Goal: Task Accomplishment & Management: Manage account settings

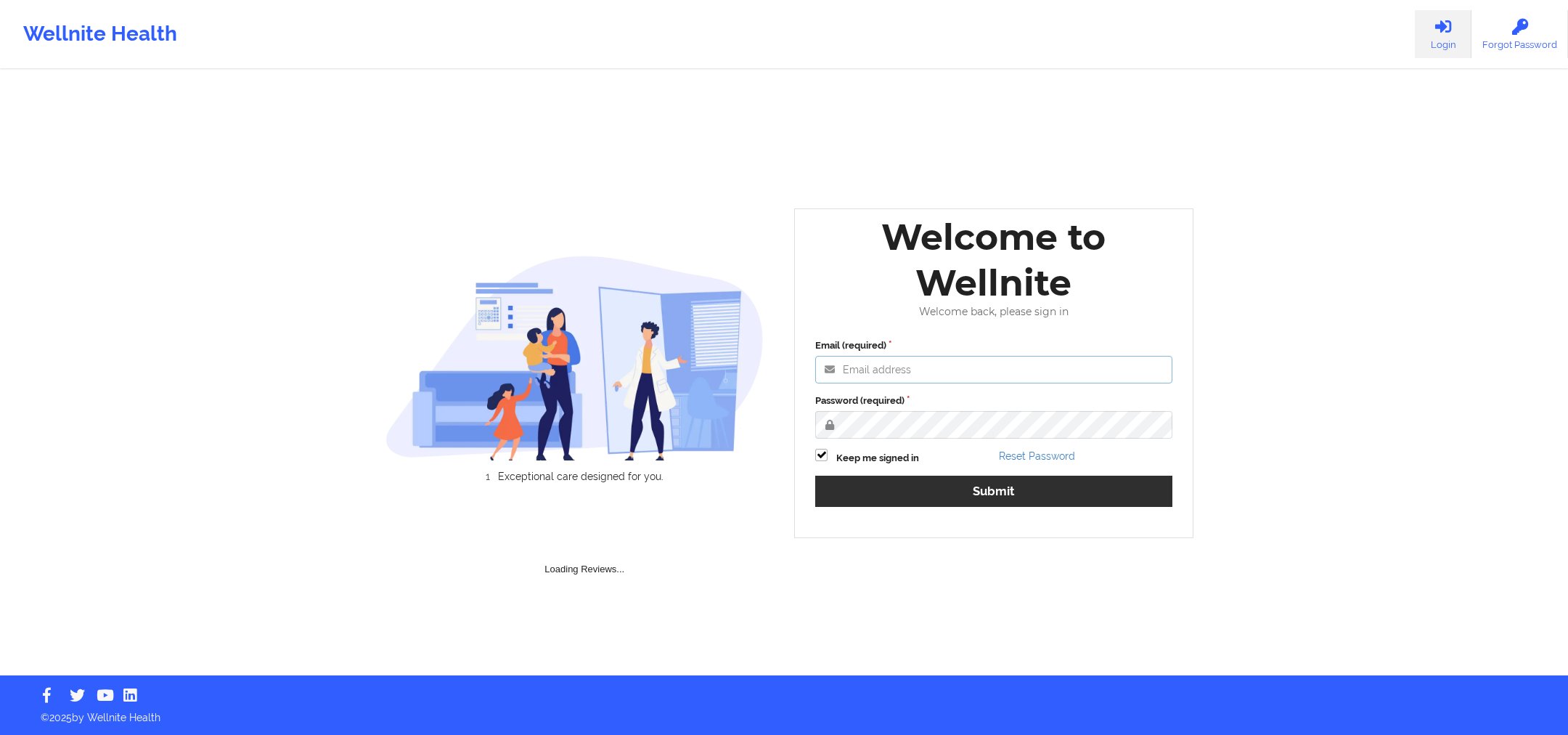
type input "[PERSON_NAME][EMAIL_ADDRESS][DOMAIN_NAME]"
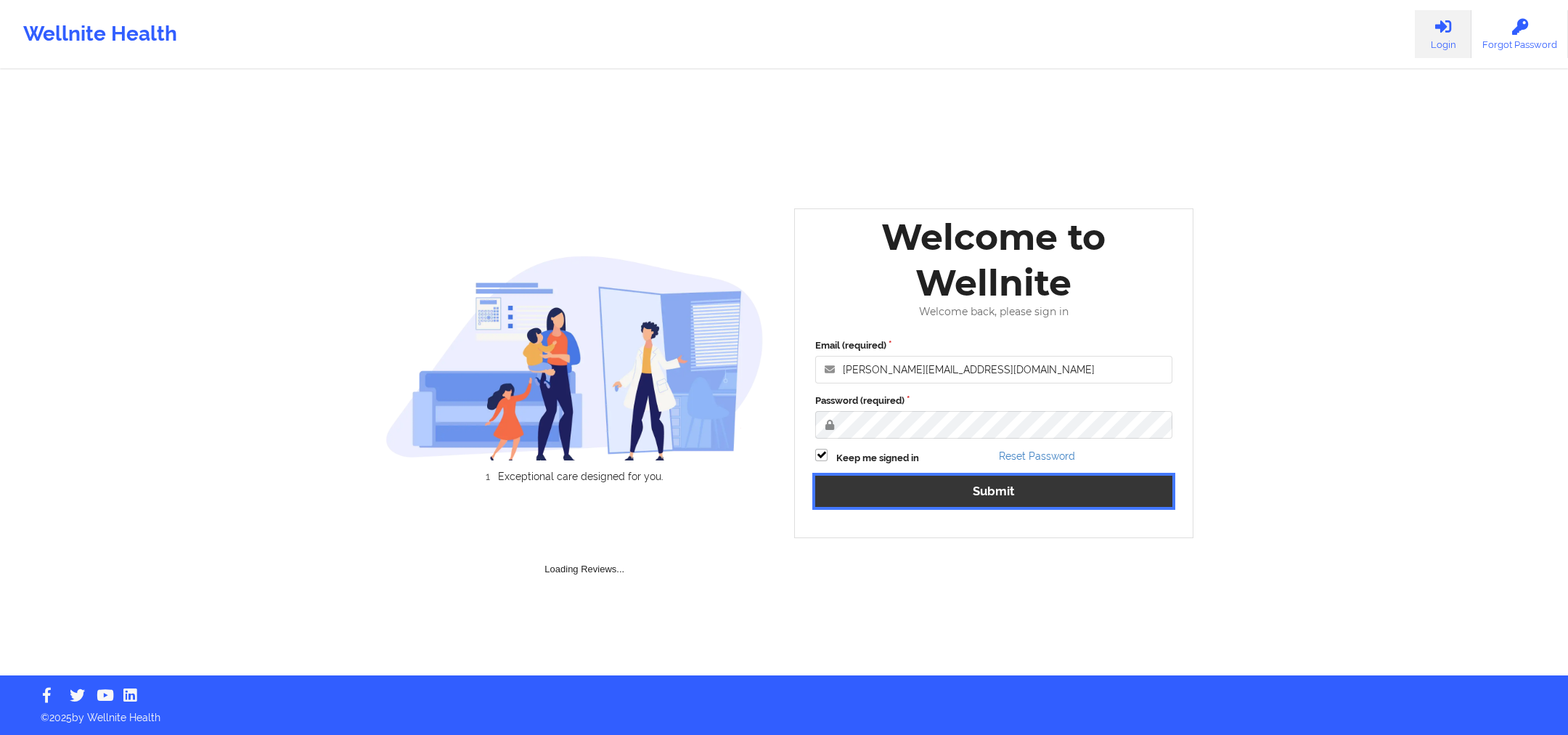
click at [937, 477] on button "Submit" at bounding box center [993, 491] width 358 height 31
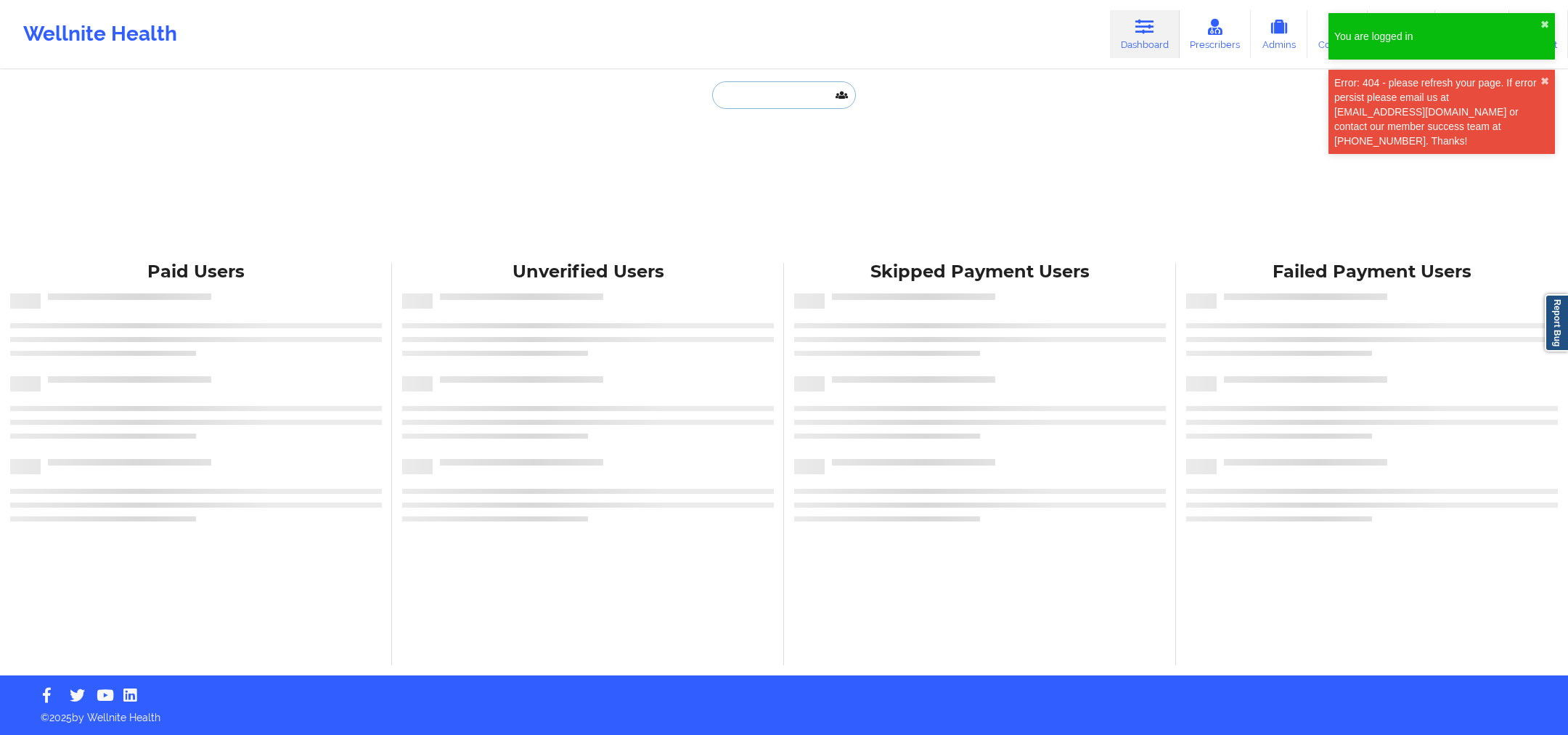
click at [781, 92] on input "text" at bounding box center [783, 95] width 144 height 28
paste input "[PERSON_NAME]"
type input "[PERSON_NAME]"
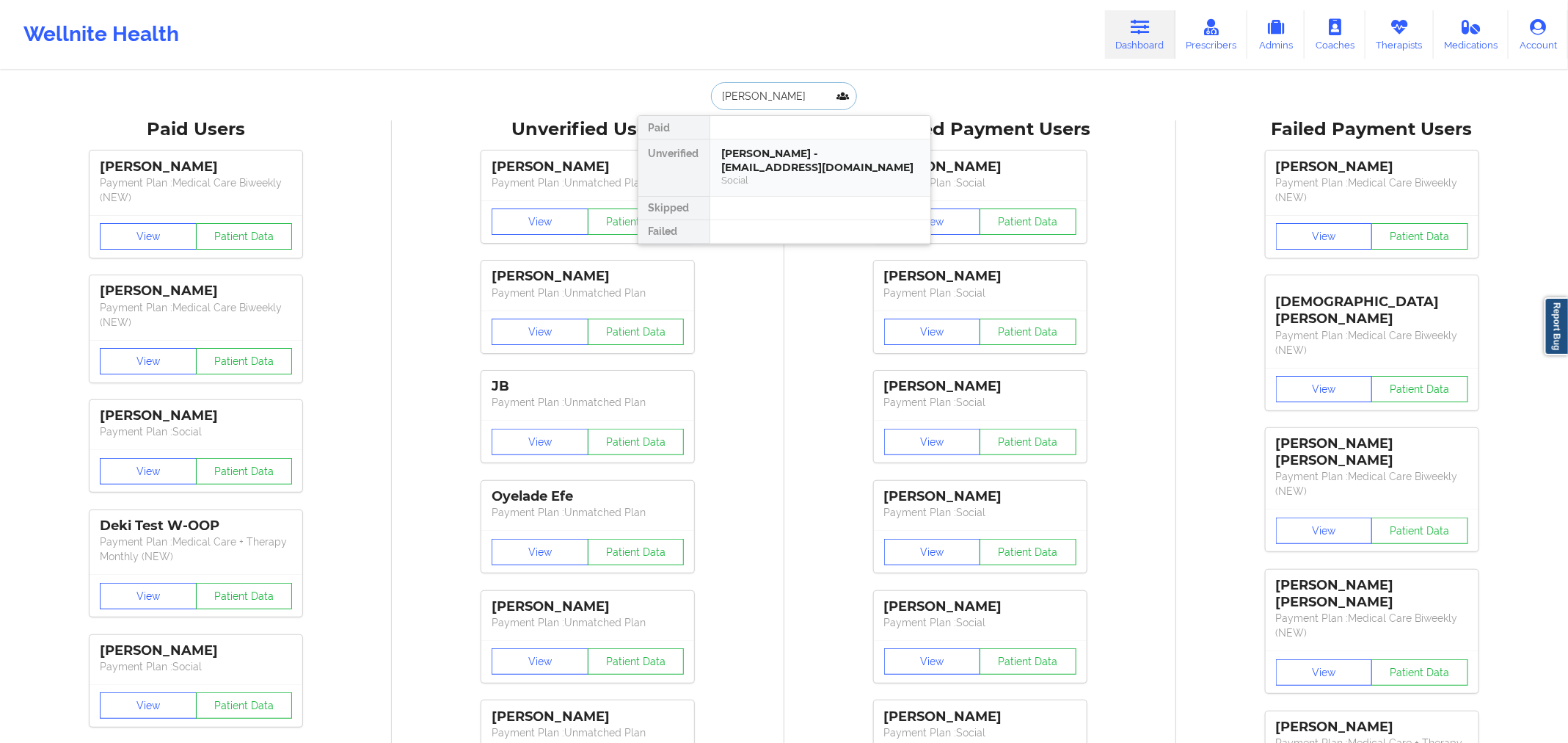
click at [785, 174] on div "Social" at bounding box center [821, 180] width 197 height 12
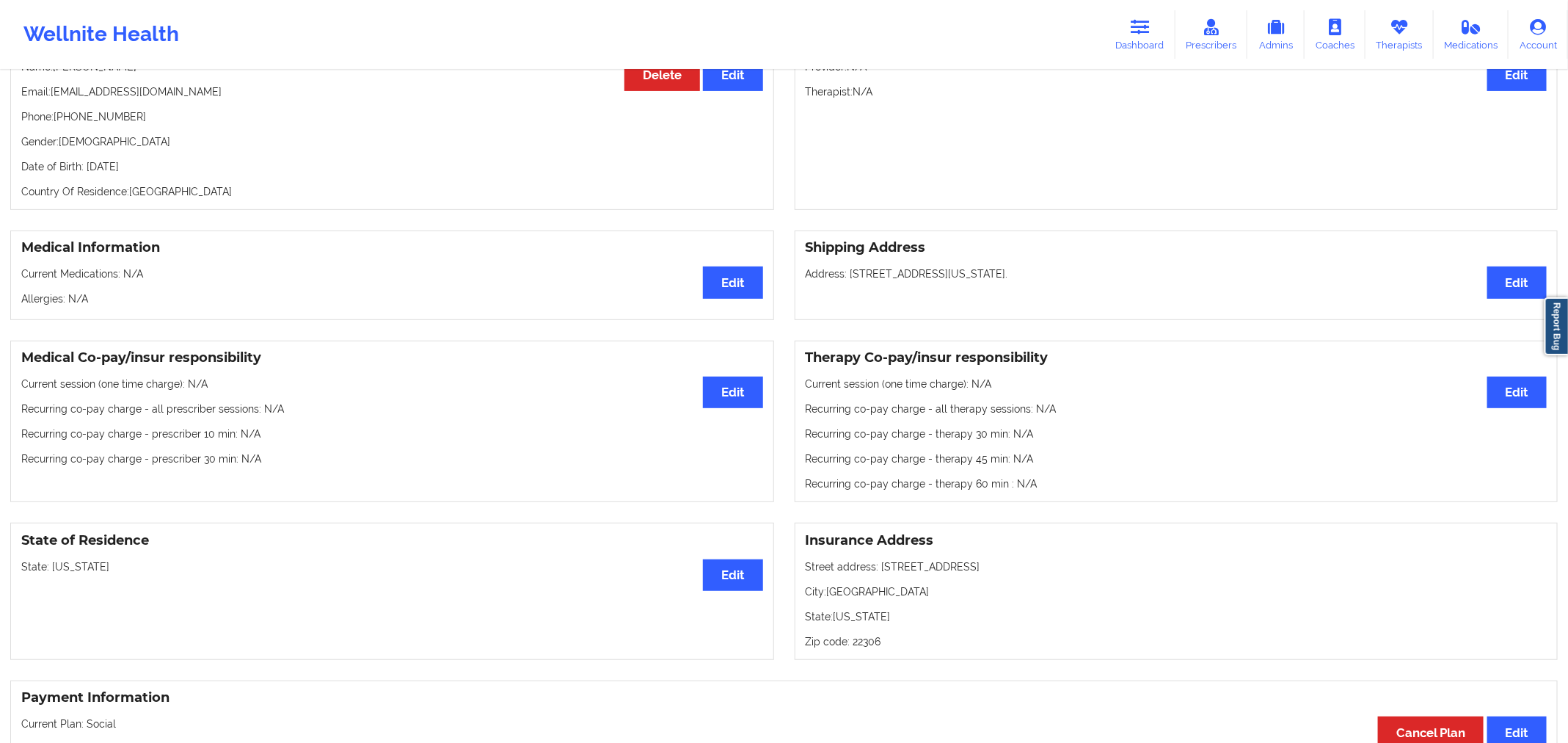
scroll to position [179, 0]
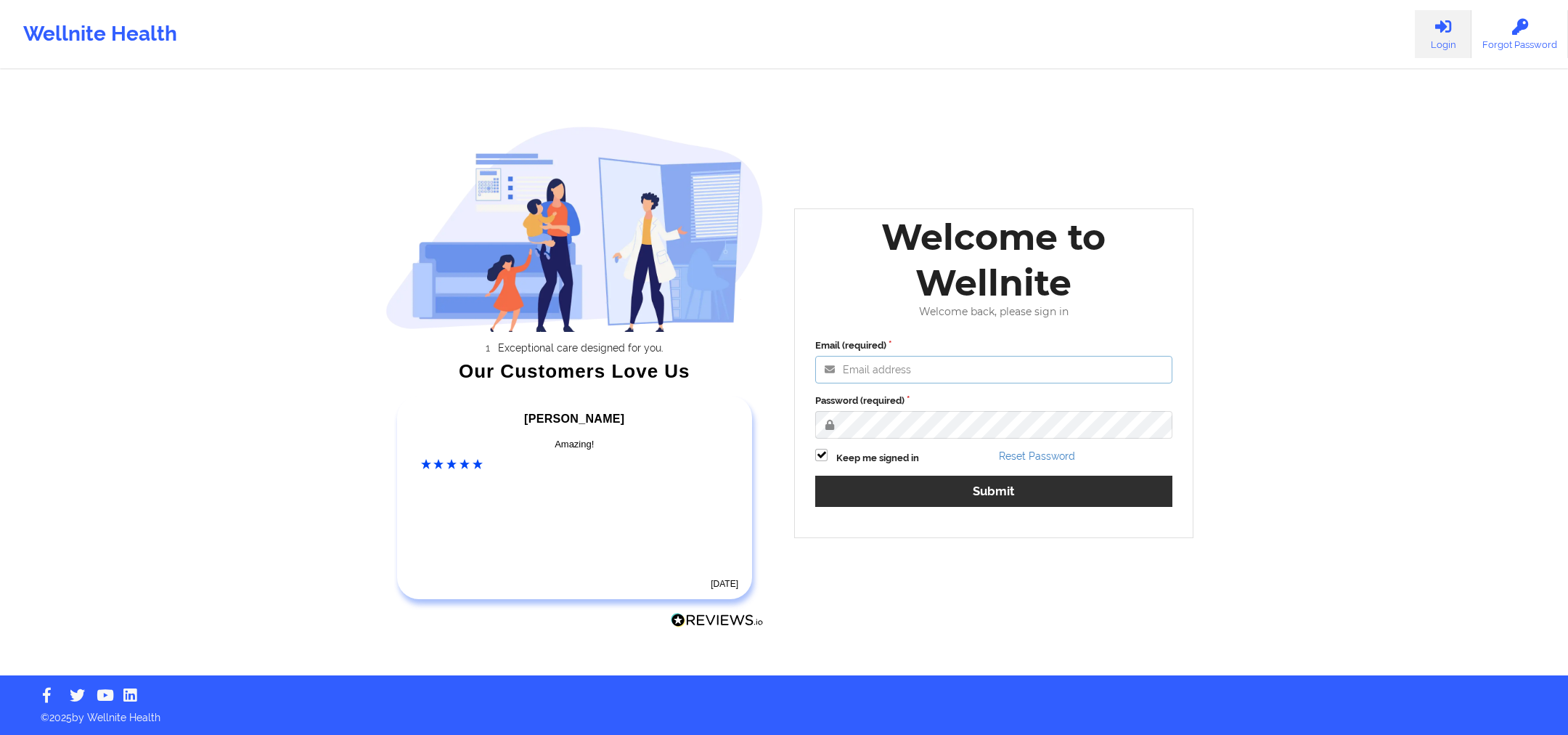
type input "[PERSON_NAME][EMAIL_ADDRESS][DOMAIN_NAME]"
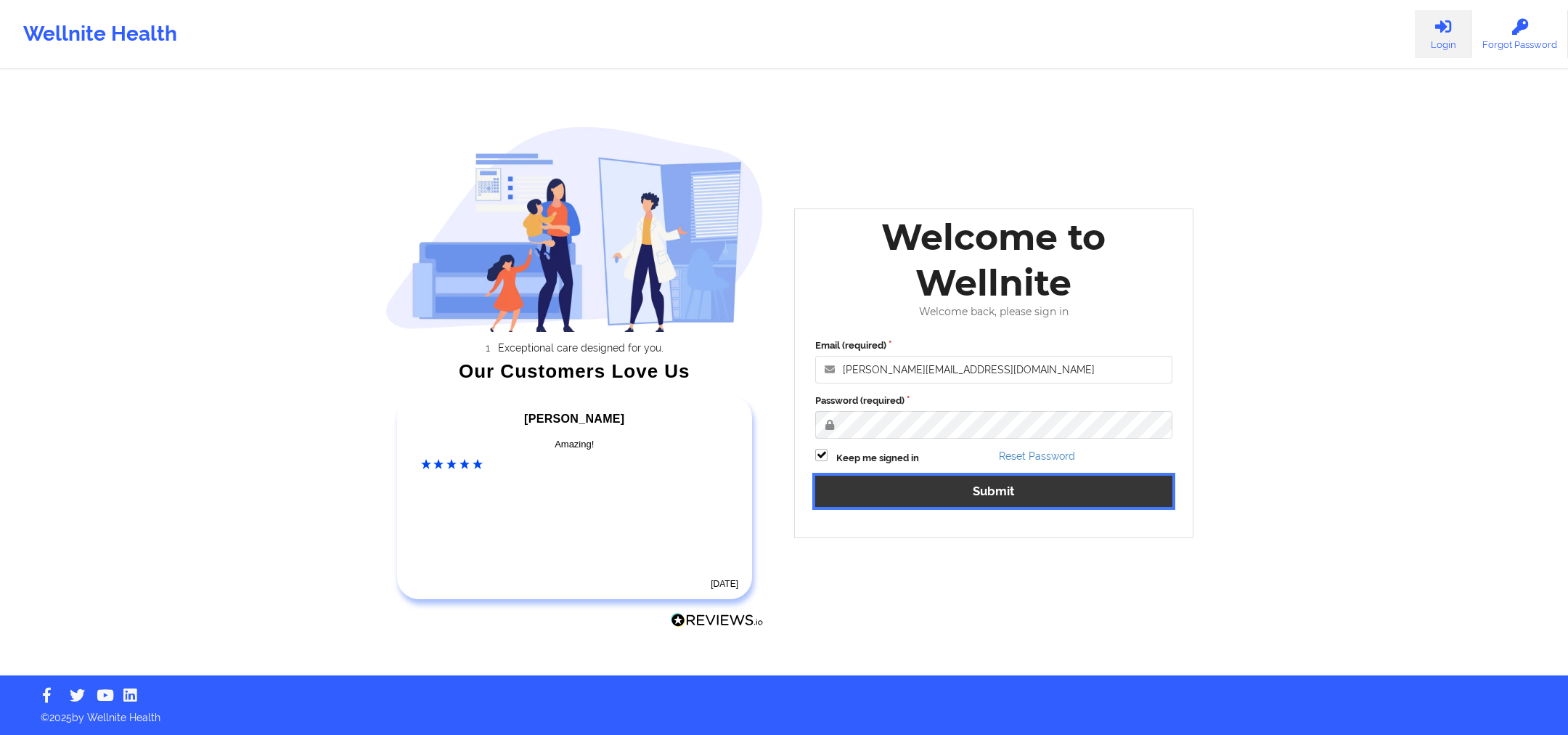
click at [891, 489] on button "Submit" at bounding box center [993, 491] width 358 height 31
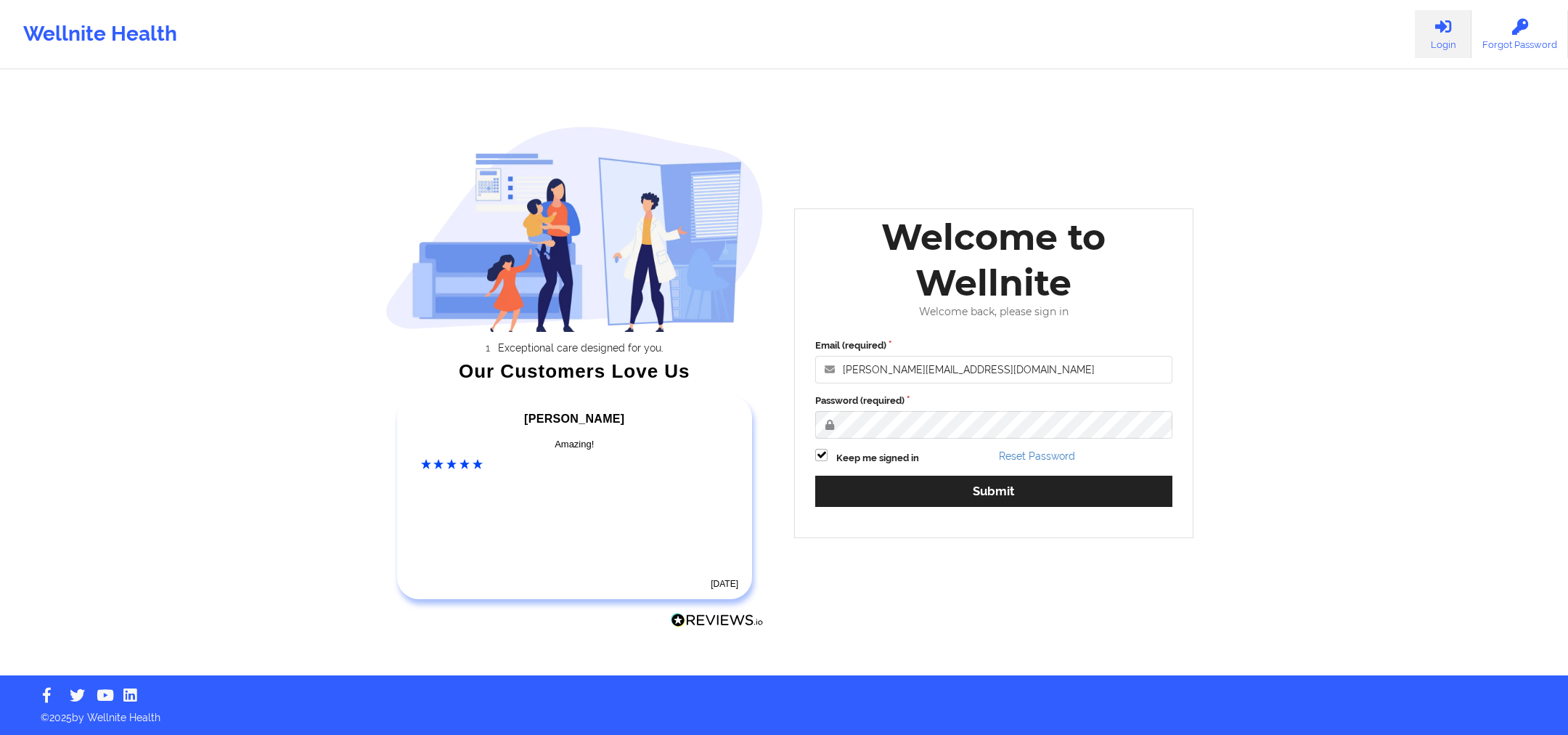
click at [890, 499] on div "Welcome to Wellnite Welcome back, please sign in Email (required) [PERSON_NAME]…" at bounding box center [993, 373] width 399 height 329
click at [998, 487] on div "Welcome to Wellnite Welcome back, please sign in Email (required) [PERSON_NAME]…" at bounding box center [993, 373] width 399 height 329
click at [1107, 473] on div "Welcome to Wellnite Welcome back, please sign in Email (required) [PERSON_NAME]…" at bounding box center [993, 373] width 399 height 329
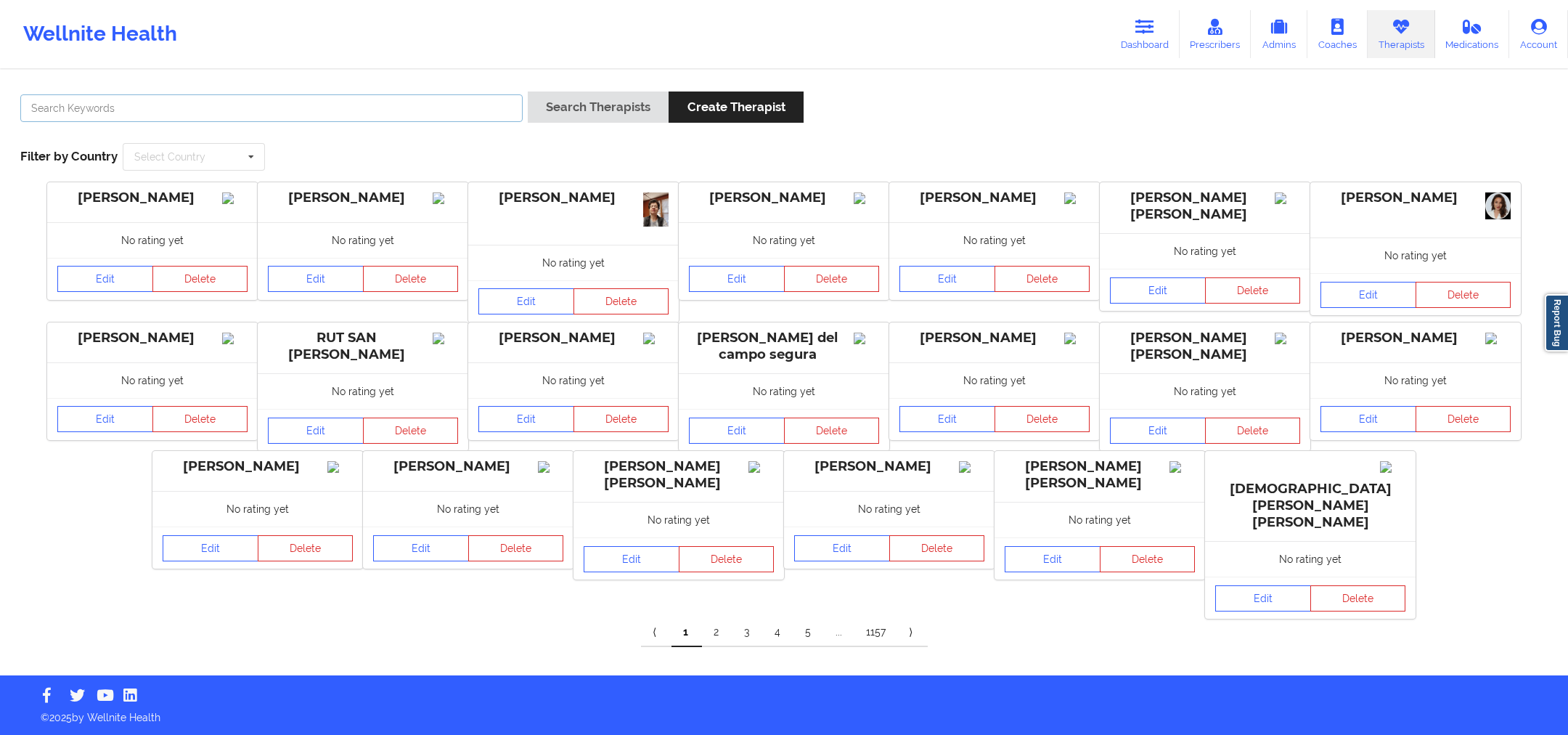
click at [483, 106] on input "text" at bounding box center [271, 109] width 502 height 28
paste input "Domoniquie [PERSON_NAME]"
type input "Domoniquie [PERSON_NAME]"
click at [606, 109] on button "Search Therapists" at bounding box center [597, 107] width 140 height 31
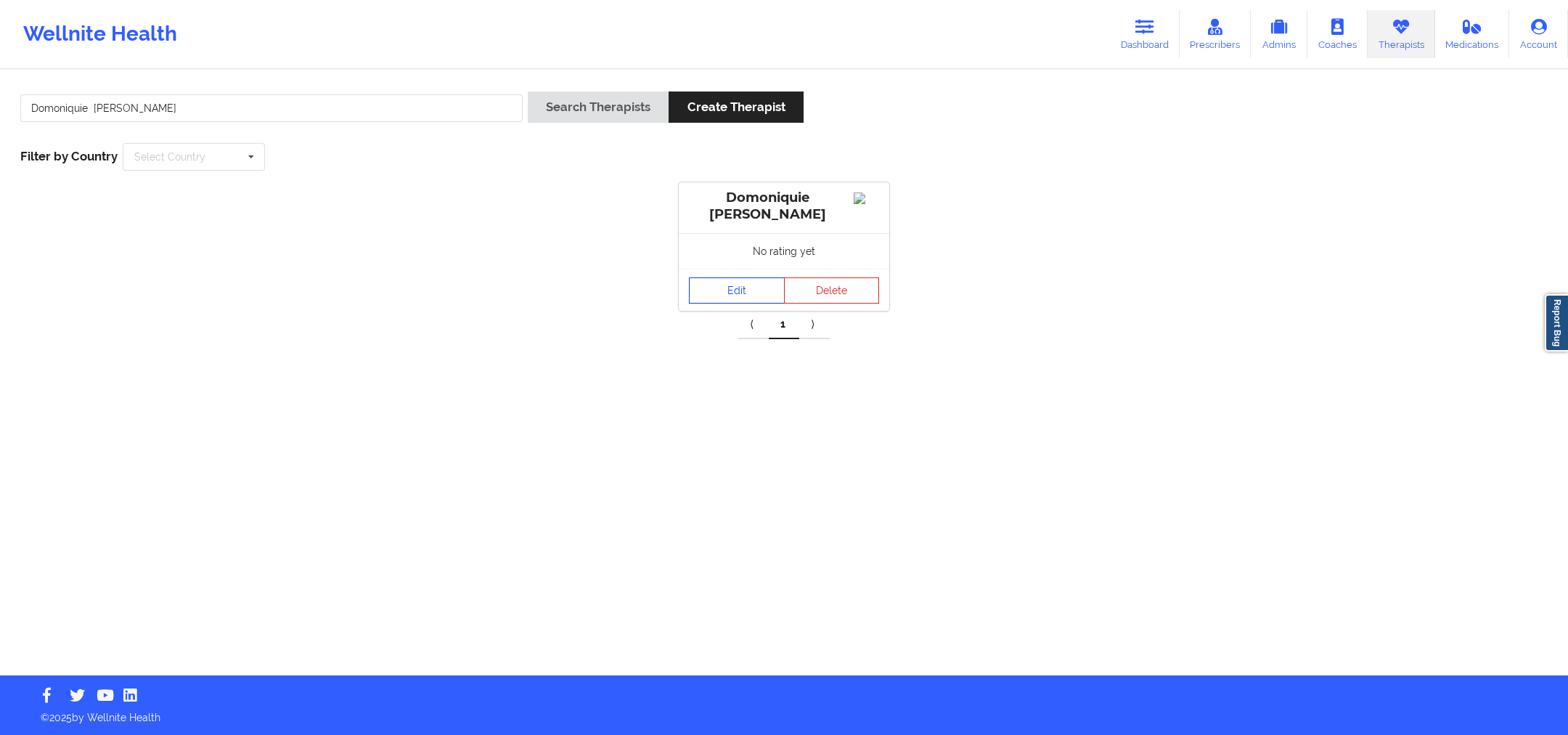
click at [737, 292] on link "Edit" at bounding box center [737, 290] width 96 height 26
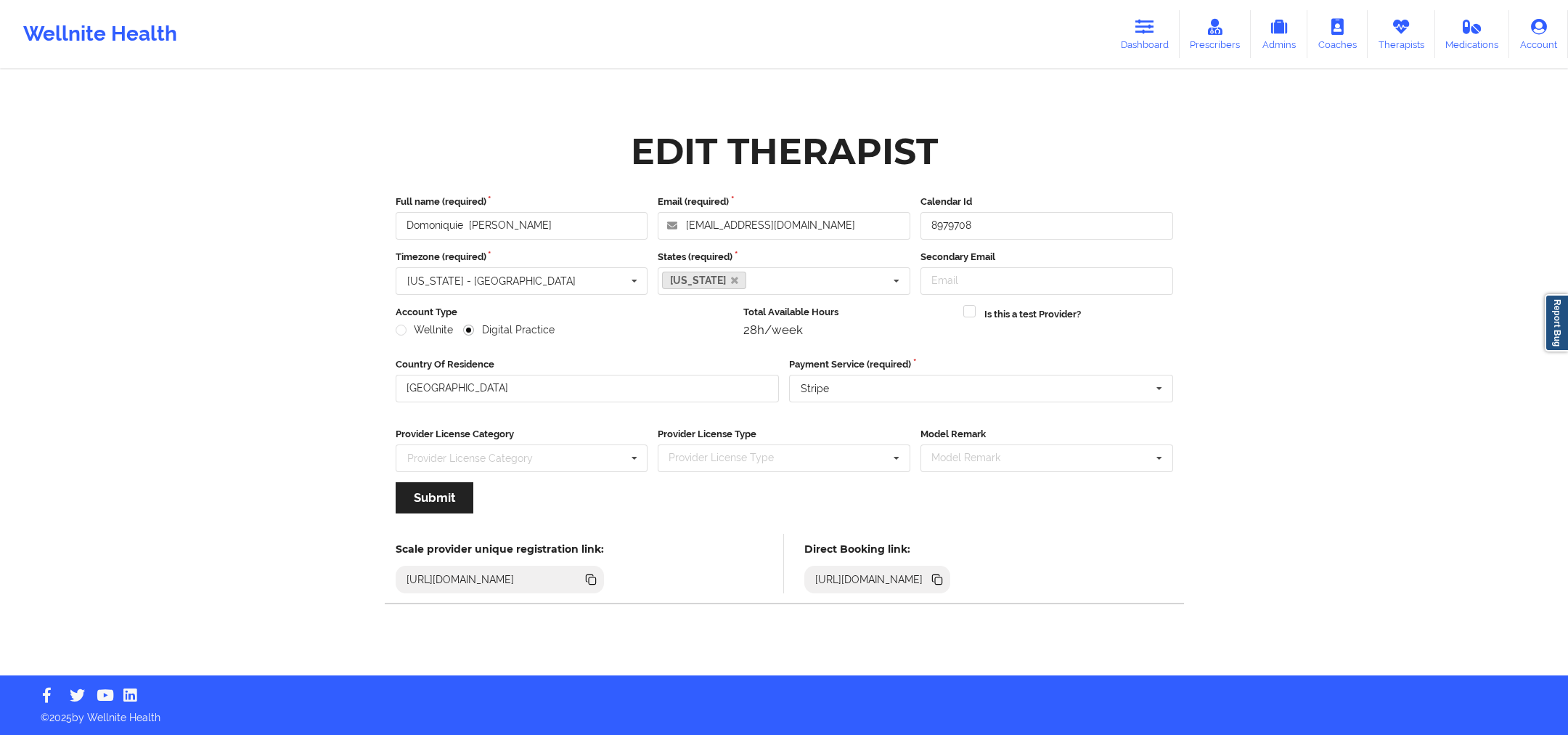
click at [945, 571] on icon at bounding box center [936, 579] width 16 height 16
click at [618, 233] on input "Domoniquie [PERSON_NAME]" at bounding box center [521, 226] width 252 height 28
click at [1459, 39] on link "Medications" at bounding box center [1472, 34] width 75 height 48
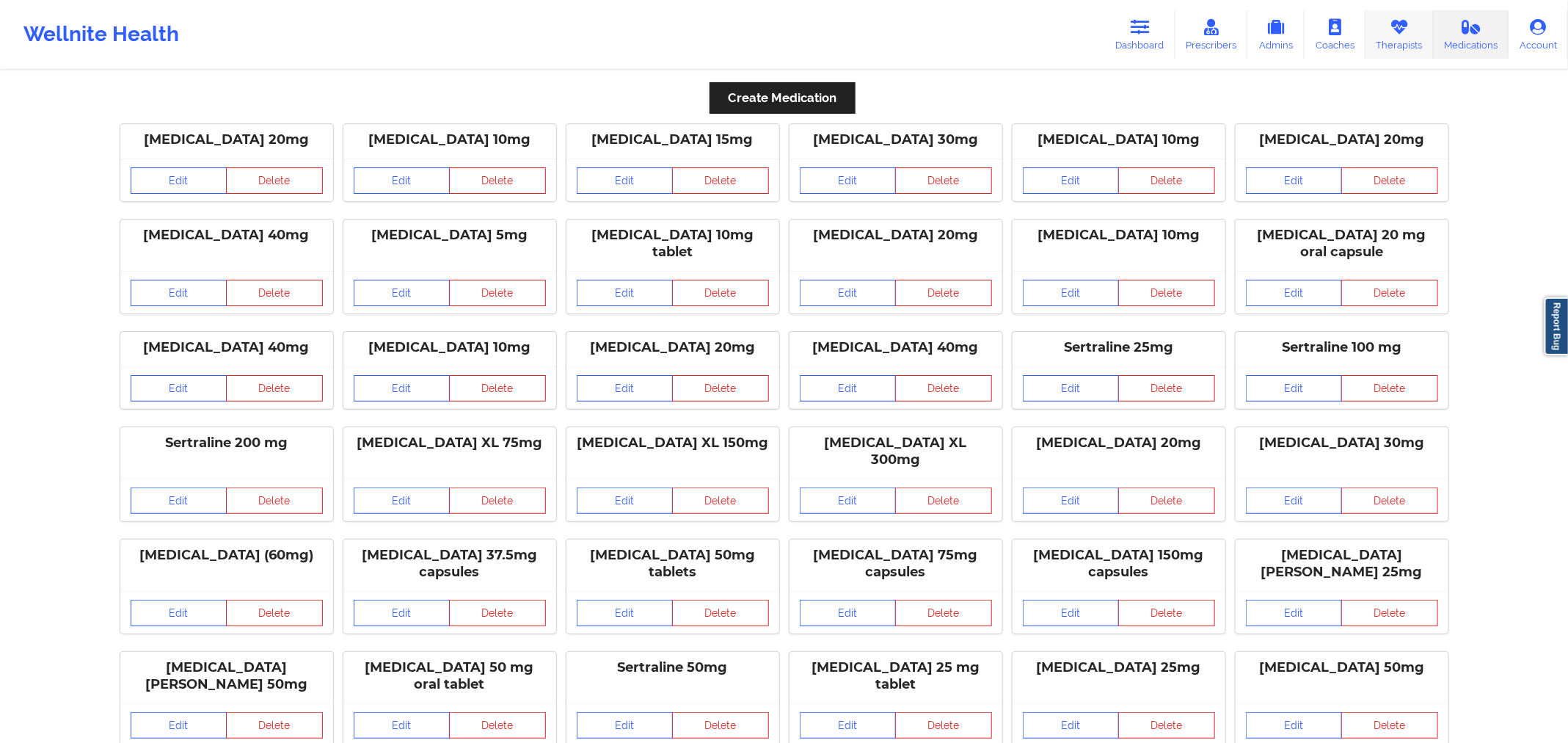
click at [1389, 14] on link "Therapists" at bounding box center [1400, 35] width 68 height 49
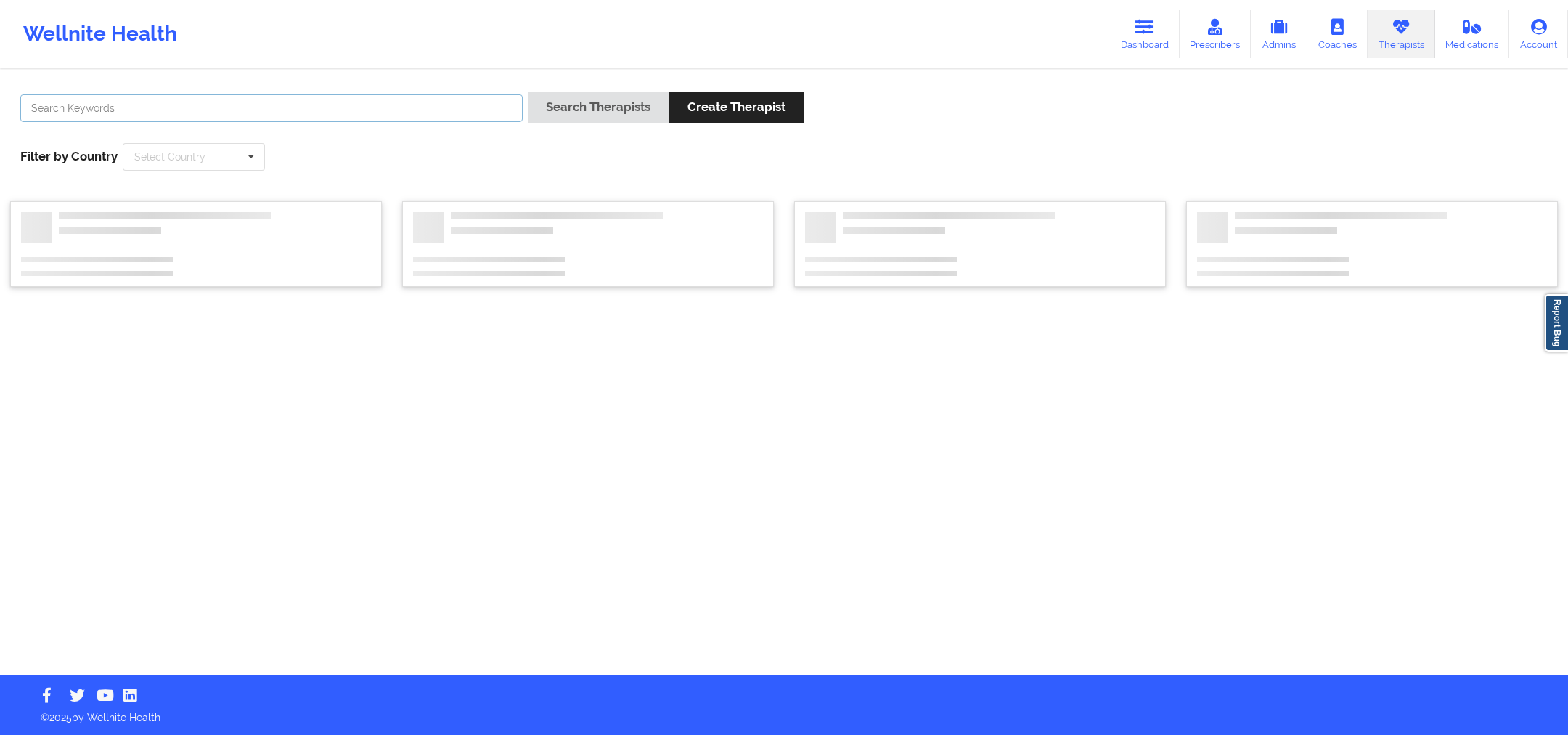
click at [429, 115] on input "text" at bounding box center [271, 109] width 502 height 28
paste input "[PERSON_NAME]"
type input "[PERSON_NAME]"
click at [617, 103] on button "Search Therapists" at bounding box center [597, 107] width 140 height 31
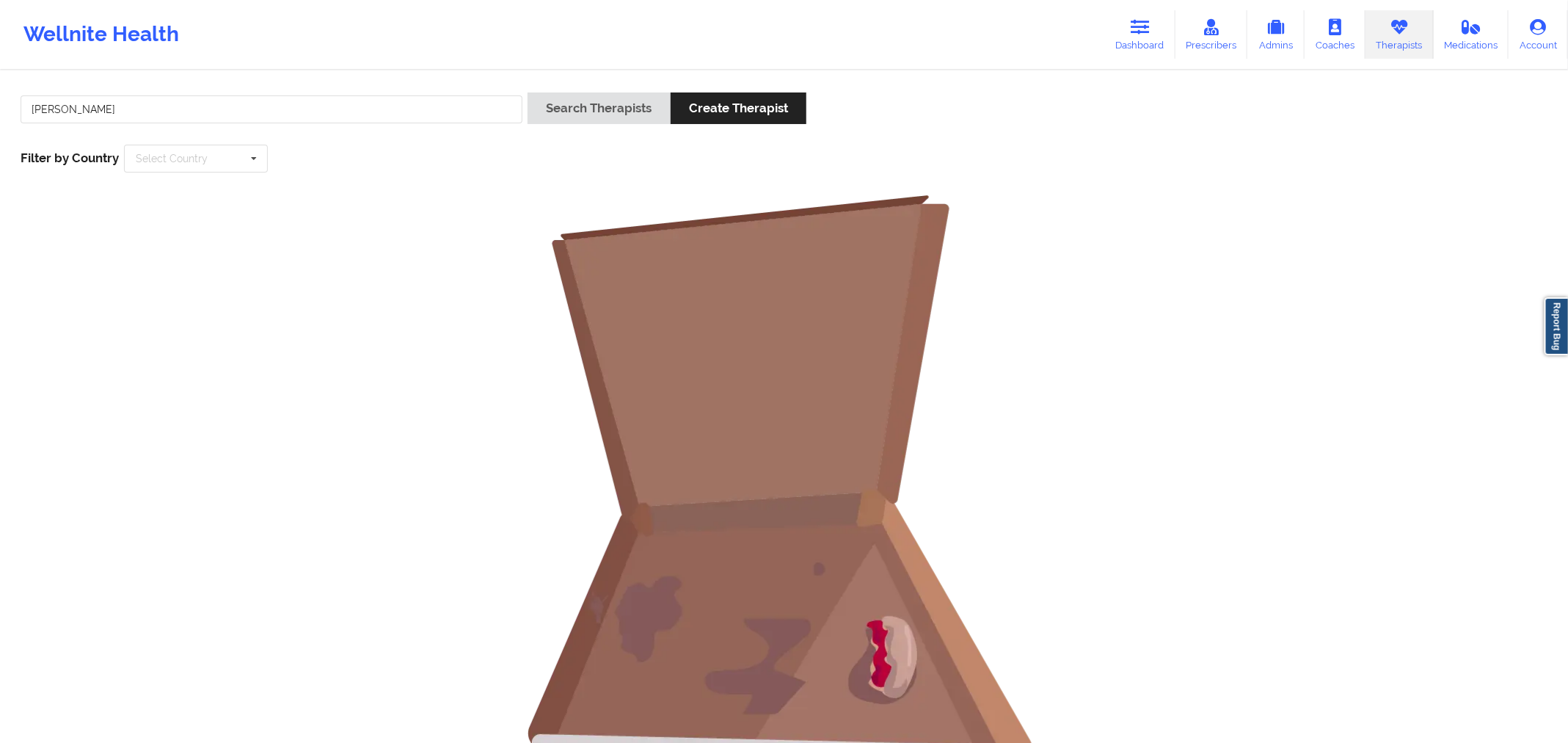
click at [368, 92] on div "[PERSON_NAME]" at bounding box center [272, 113] width 512 height 42
click at [356, 122] on input "[PERSON_NAME]" at bounding box center [272, 110] width 502 height 28
click at [35, 109] on input "[PERSON_NAME]" at bounding box center [272, 110] width 502 height 28
click at [603, 103] on button "Search Therapists" at bounding box center [598, 108] width 142 height 31
click at [348, 110] on input "[PERSON_NAME]" at bounding box center [272, 110] width 502 height 28
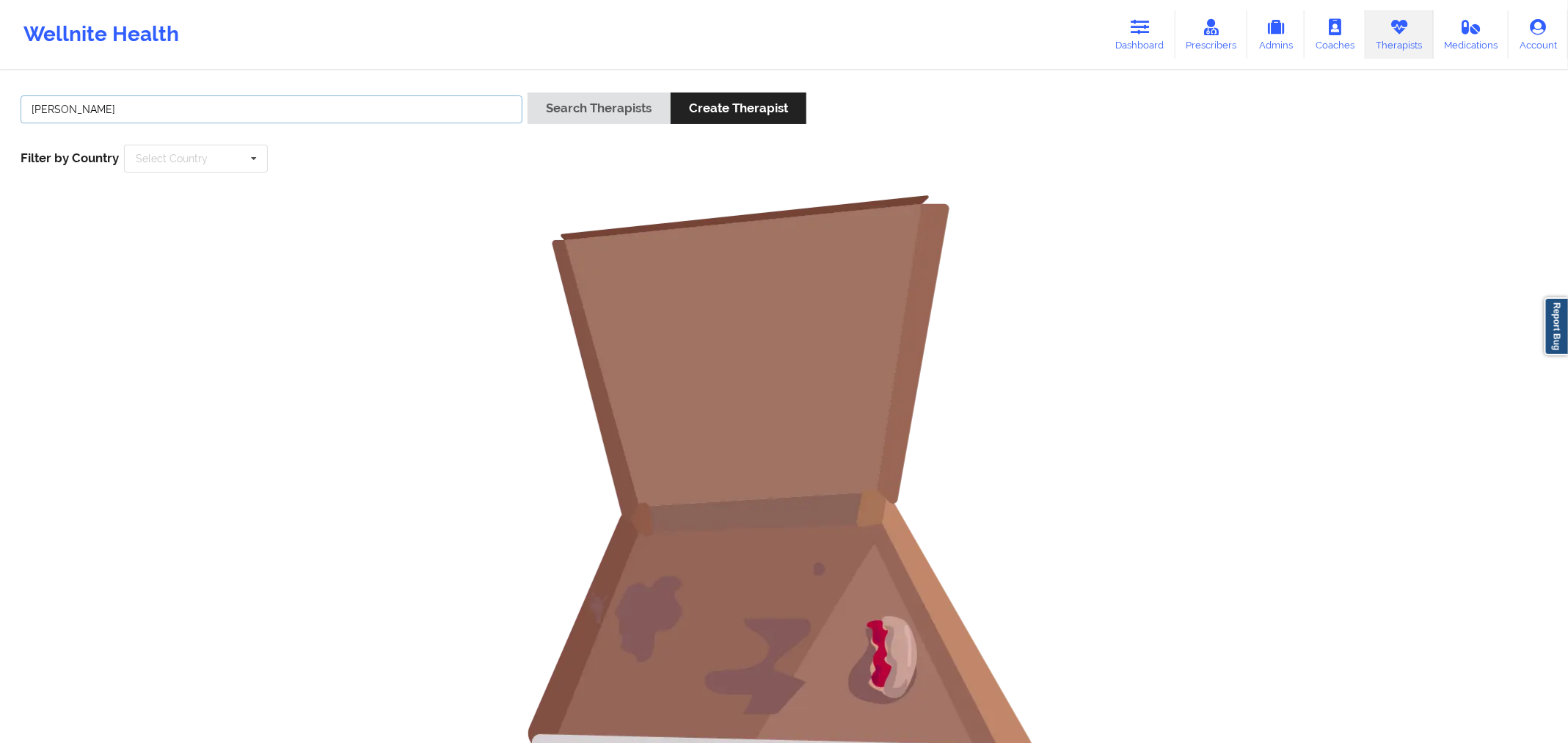
click at [118, 115] on input "[PERSON_NAME]" at bounding box center [272, 110] width 502 height 28
drag, startPoint x: 118, startPoint y: 115, endPoint x: 659, endPoint y: 193, distance: 546.6
click at [659, 193] on div "Chermora Search Therapists Create Therapist Filter by Country Select Country [G…" at bounding box center [784, 453] width 1568 height 762
type input "Chermora"
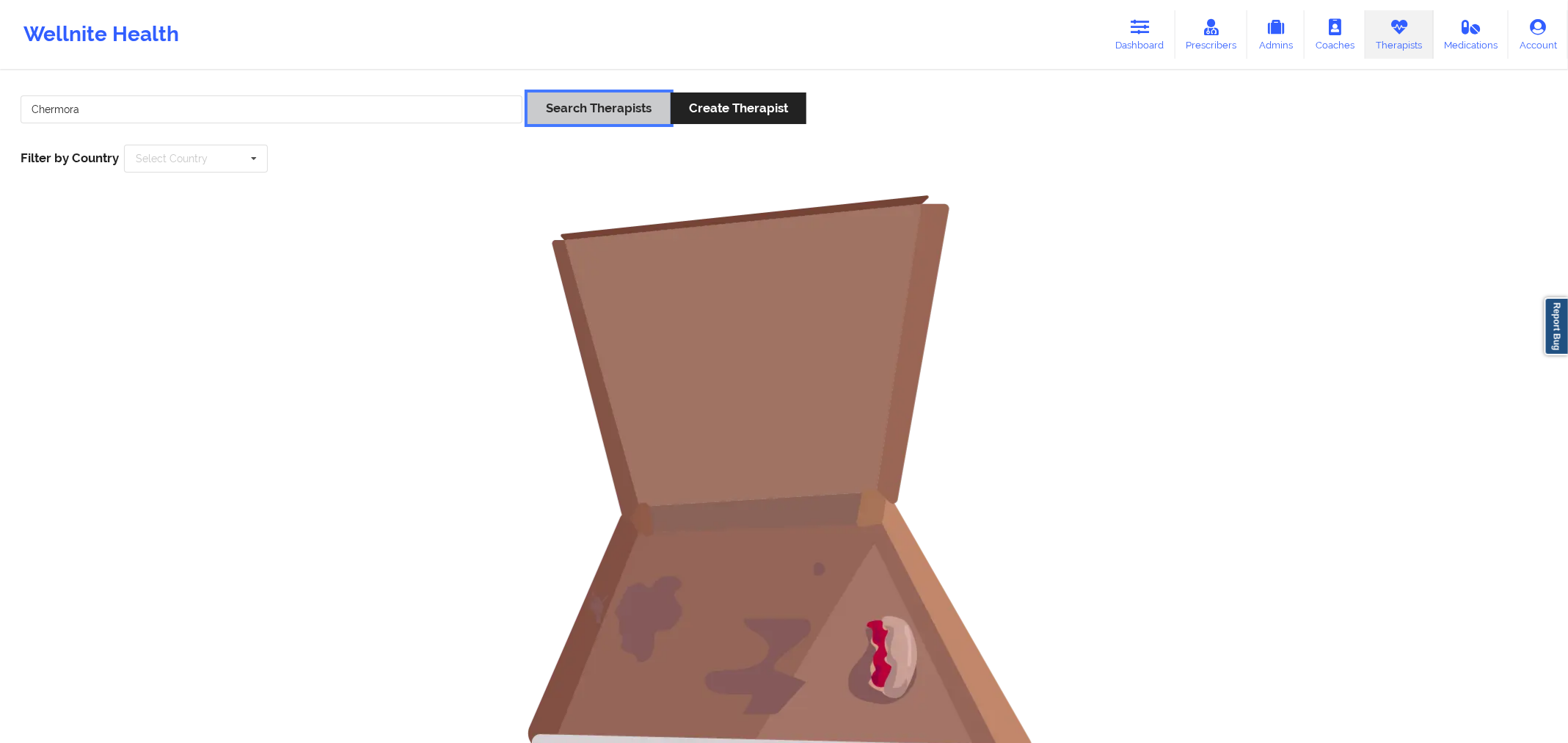
click at [650, 121] on button "Search Therapists" at bounding box center [598, 108] width 142 height 31
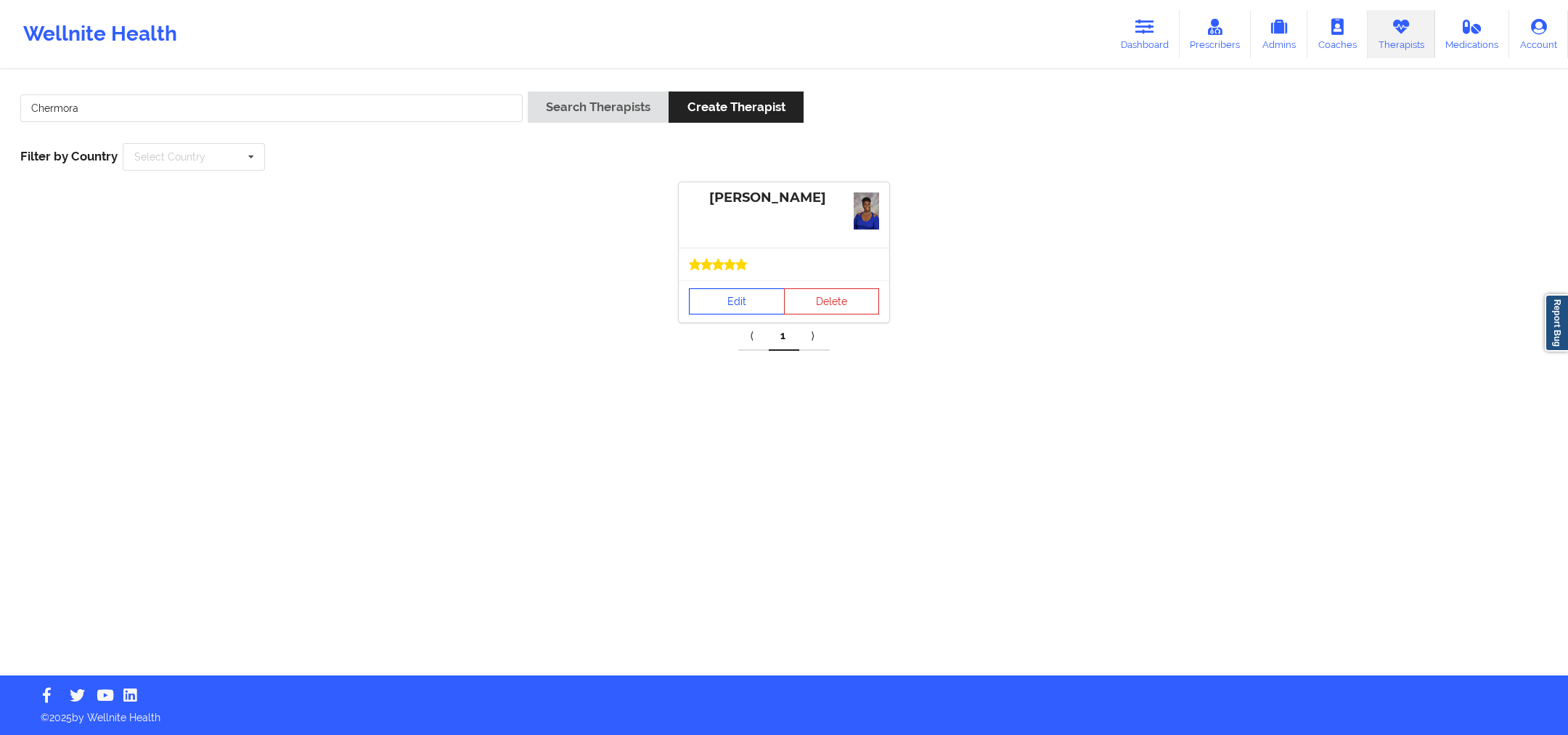
click at [723, 296] on link "Edit" at bounding box center [737, 301] width 96 height 26
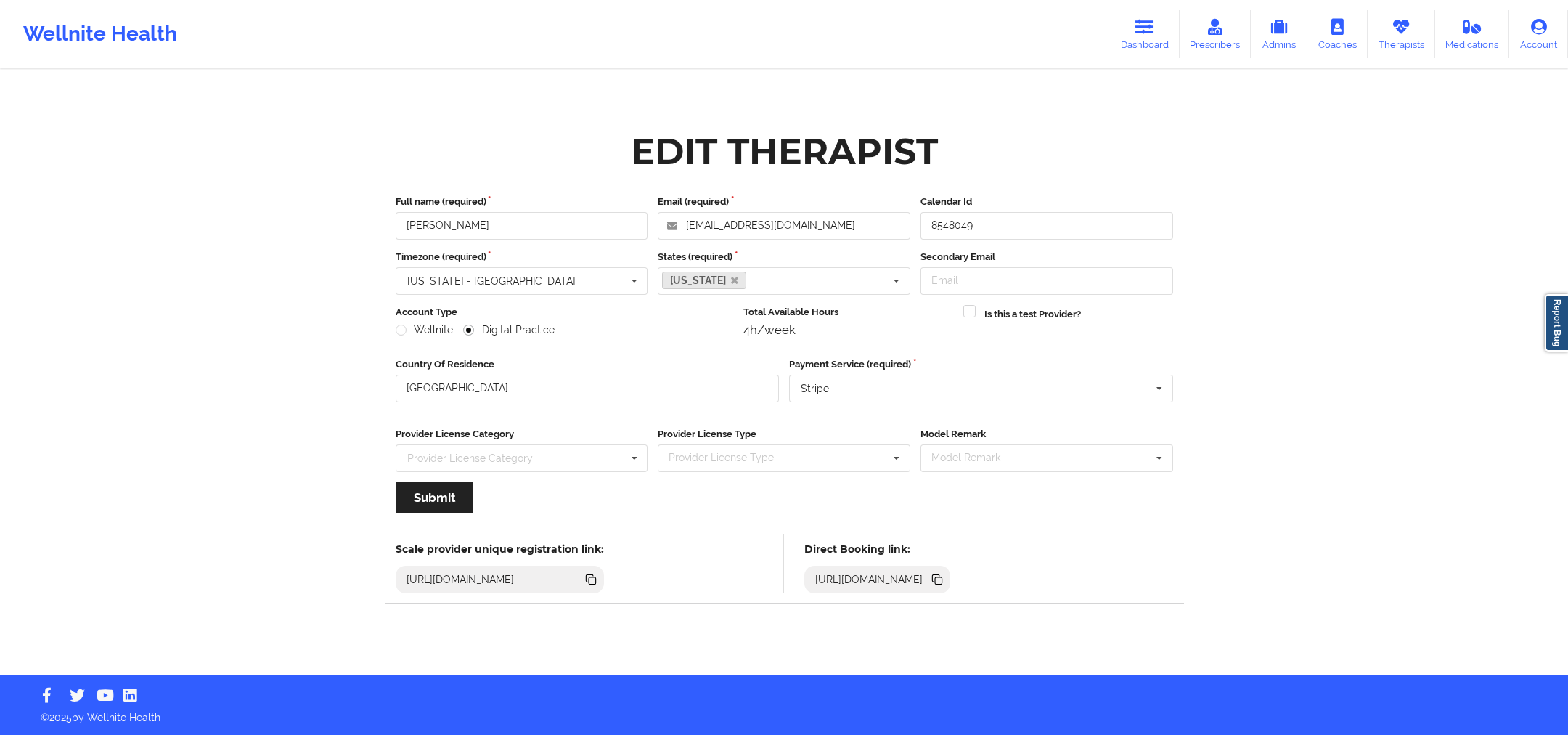
click at [945, 571] on icon at bounding box center [936, 579] width 16 height 16
click at [1393, 5] on div "Wellnite Health Dashboard Prescribers Admins Coaches Therapists Medications Acc…" at bounding box center [784, 34] width 1568 height 58
click at [1394, 19] on icon at bounding box center [1401, 27] width 19 height 16
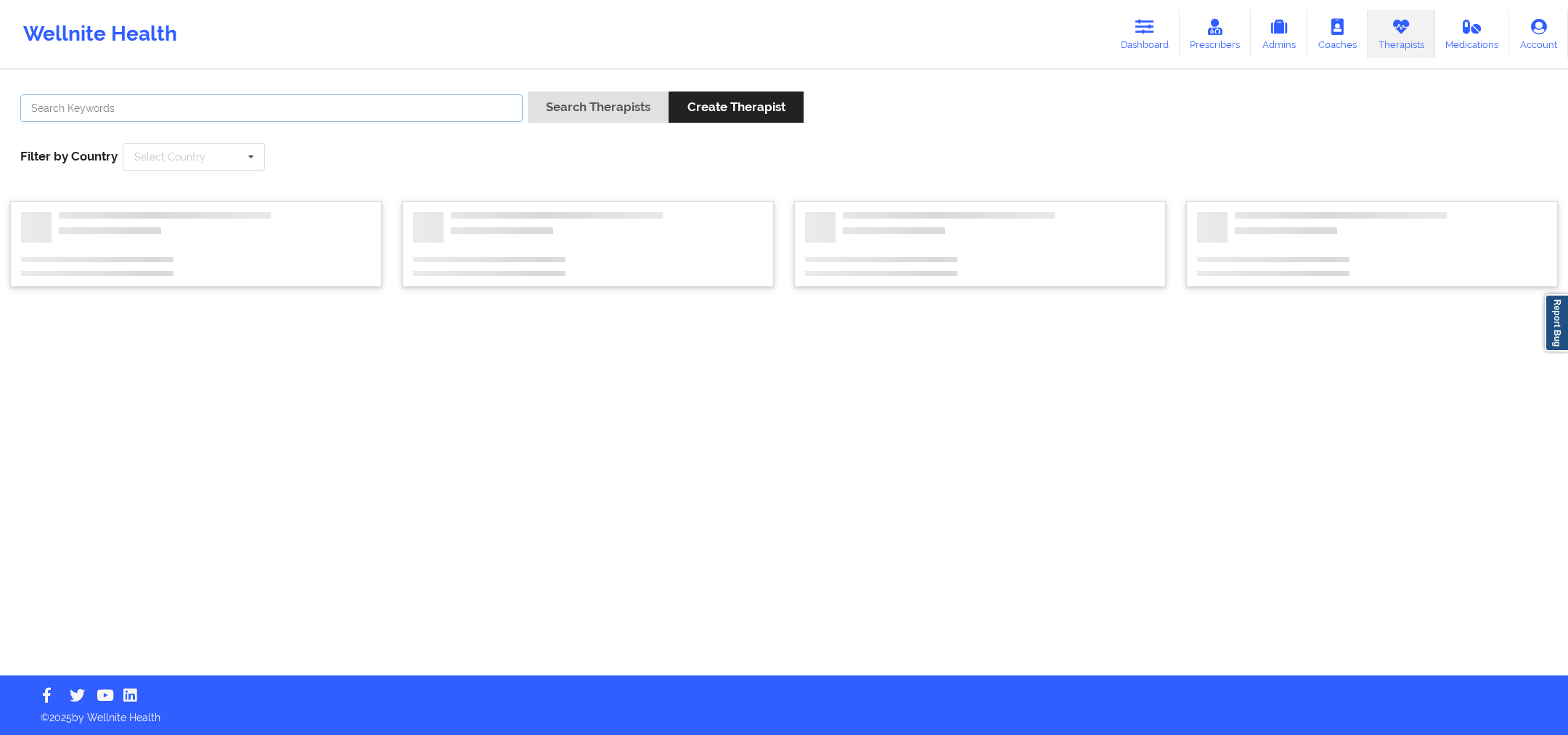
click at [263, 109] on input "text" at bounding box center [271, 109] width 502 height 28
paste input "[PERSON_NAME]"
type input "[PERSON_NAME]"
click at [568, 109] on button "Search Therapists" at bounding box center [597, 107] width 140 height 31
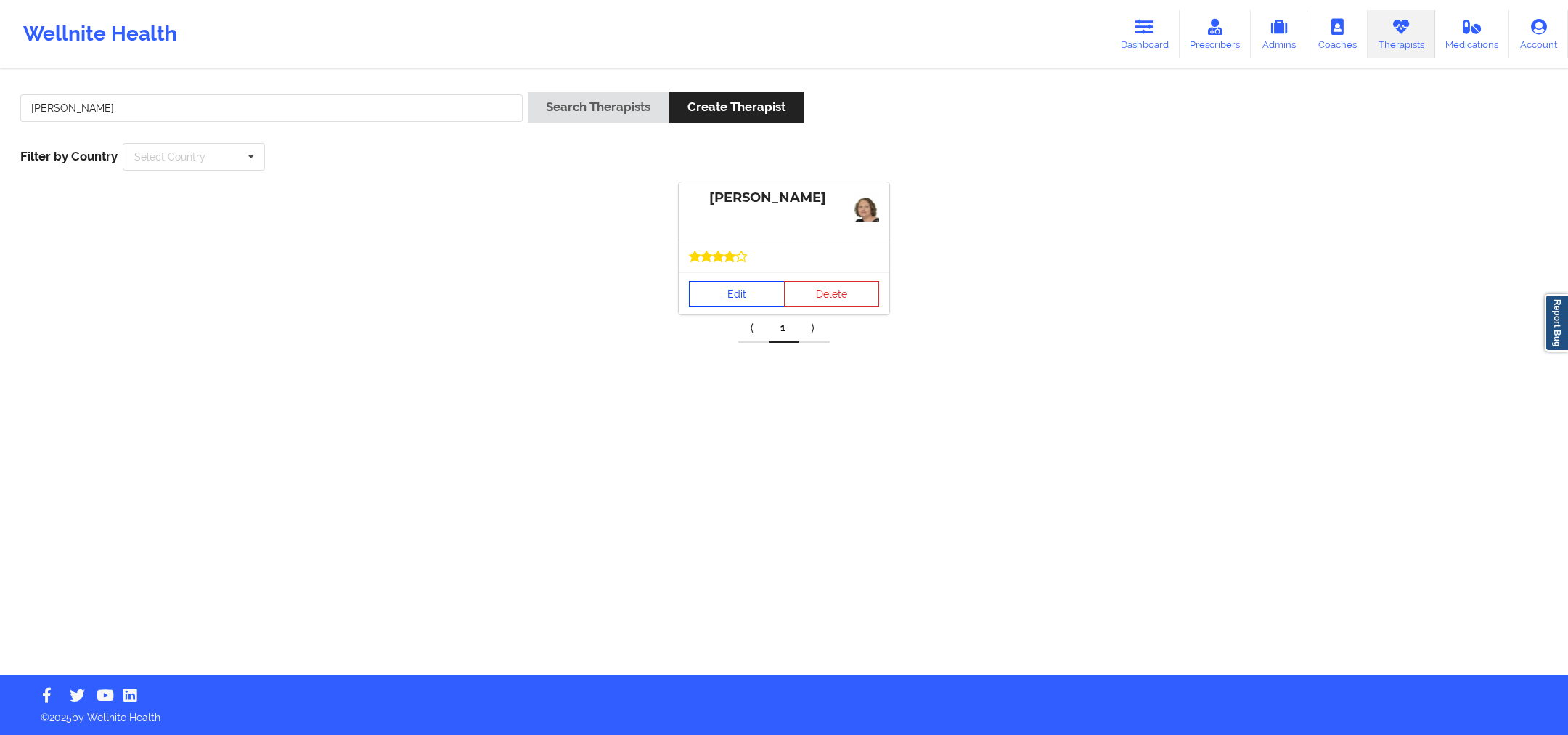
click at [731, 286] on link "Edit" at bounding box center [737, 294] width 96 height 26
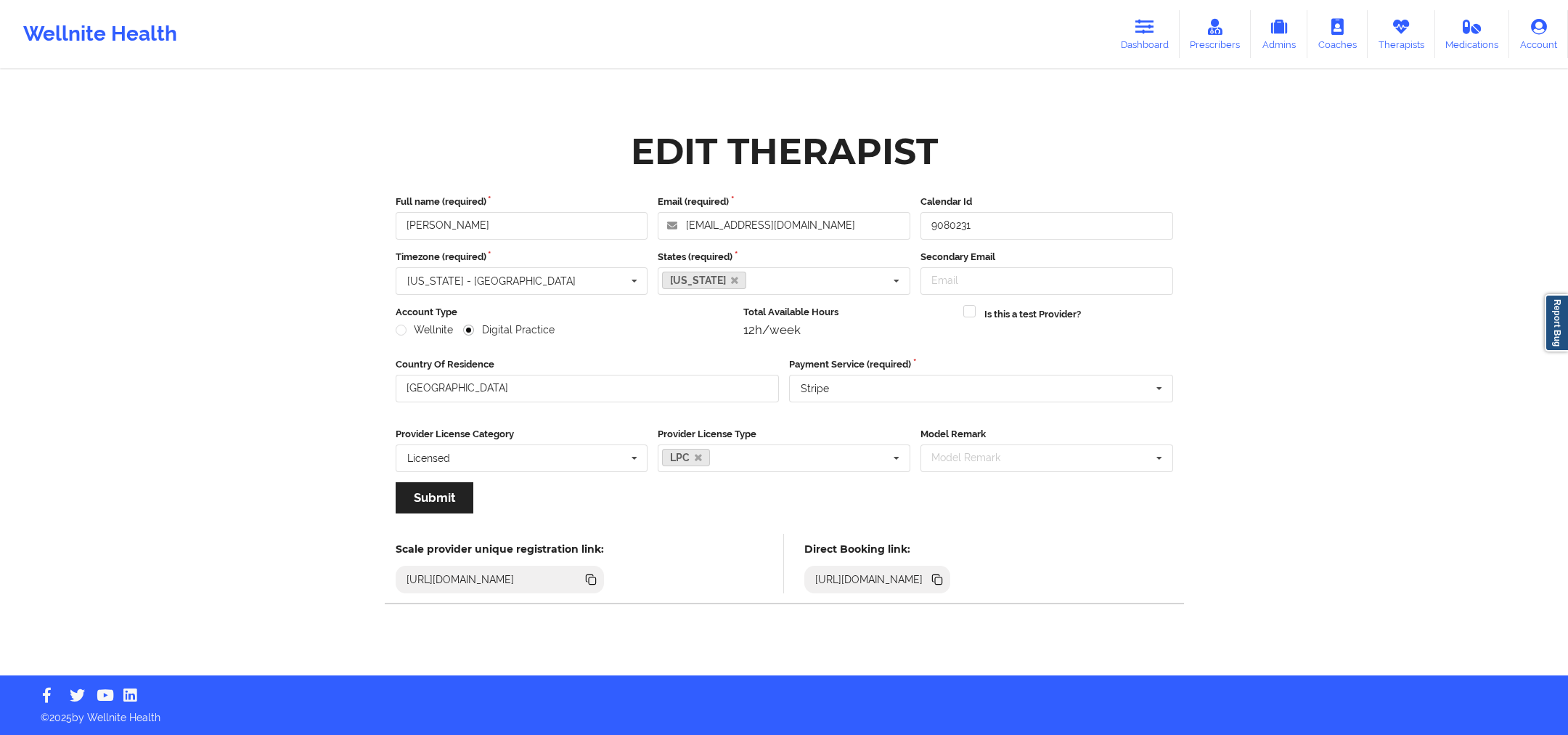
click at [943, 580] on icon at bounding box center [938, 581] width 7 height 7
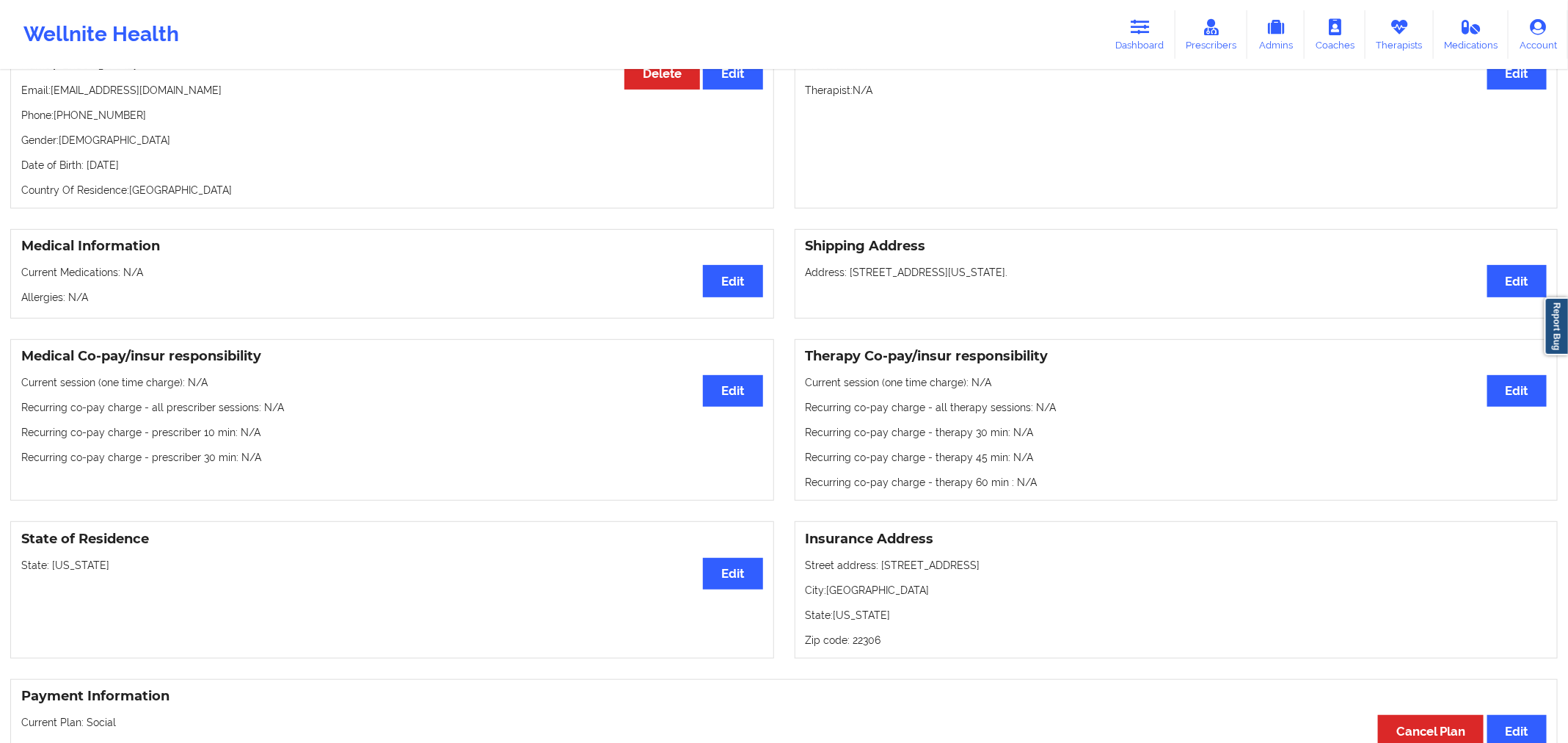
click at [1159, 30] on link "Dashboard" at bounding box center [1140, 35] width 71 height 49
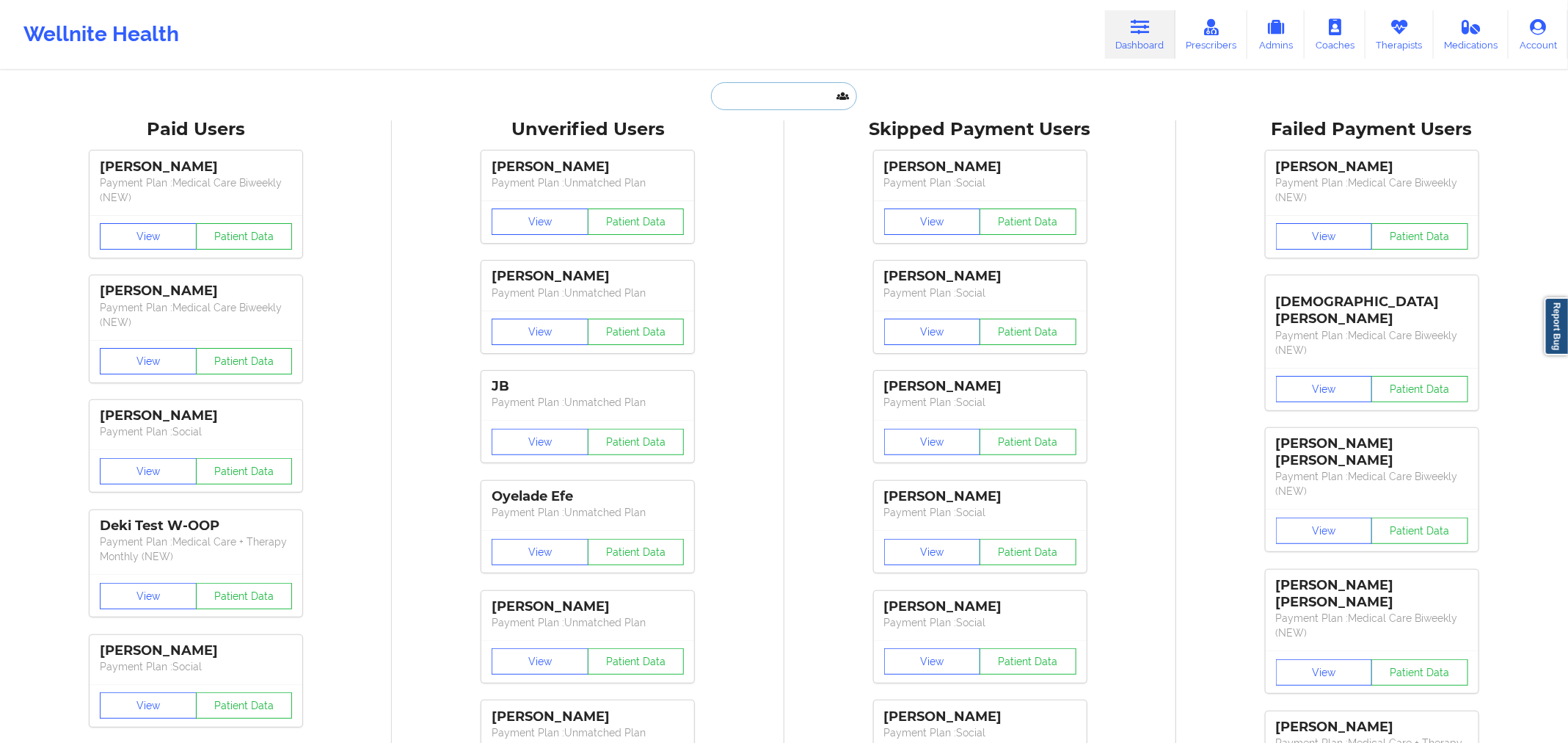
click at [761, 96] on input "text" at bounding box center [783, 96] width 145 height 28
paste input "John Cordero"
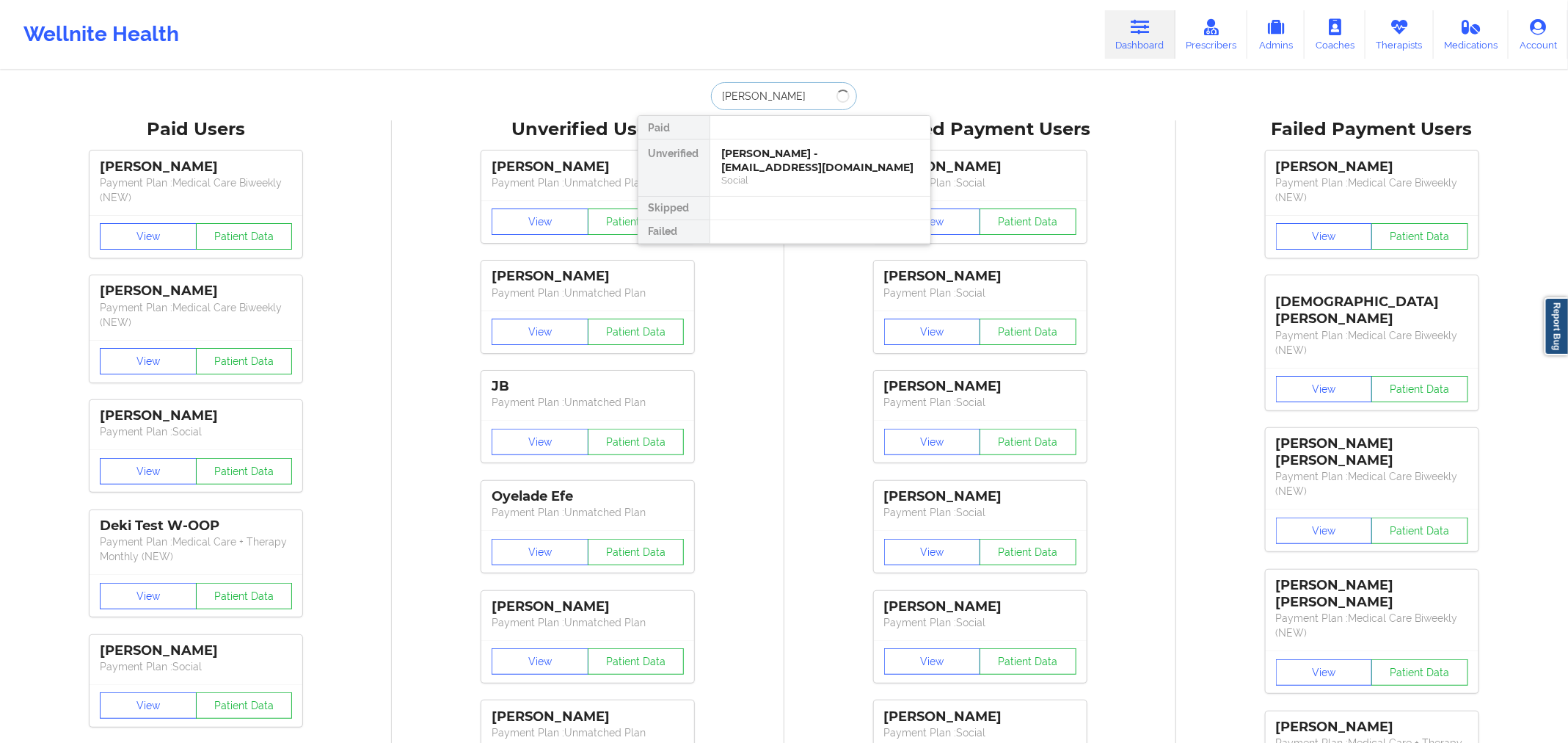
type input "John Cordero"
click at [808, 150] on div "John Cordero - jcordero77@gmail.com" at bounding box center [821, 160] width 197 height 27
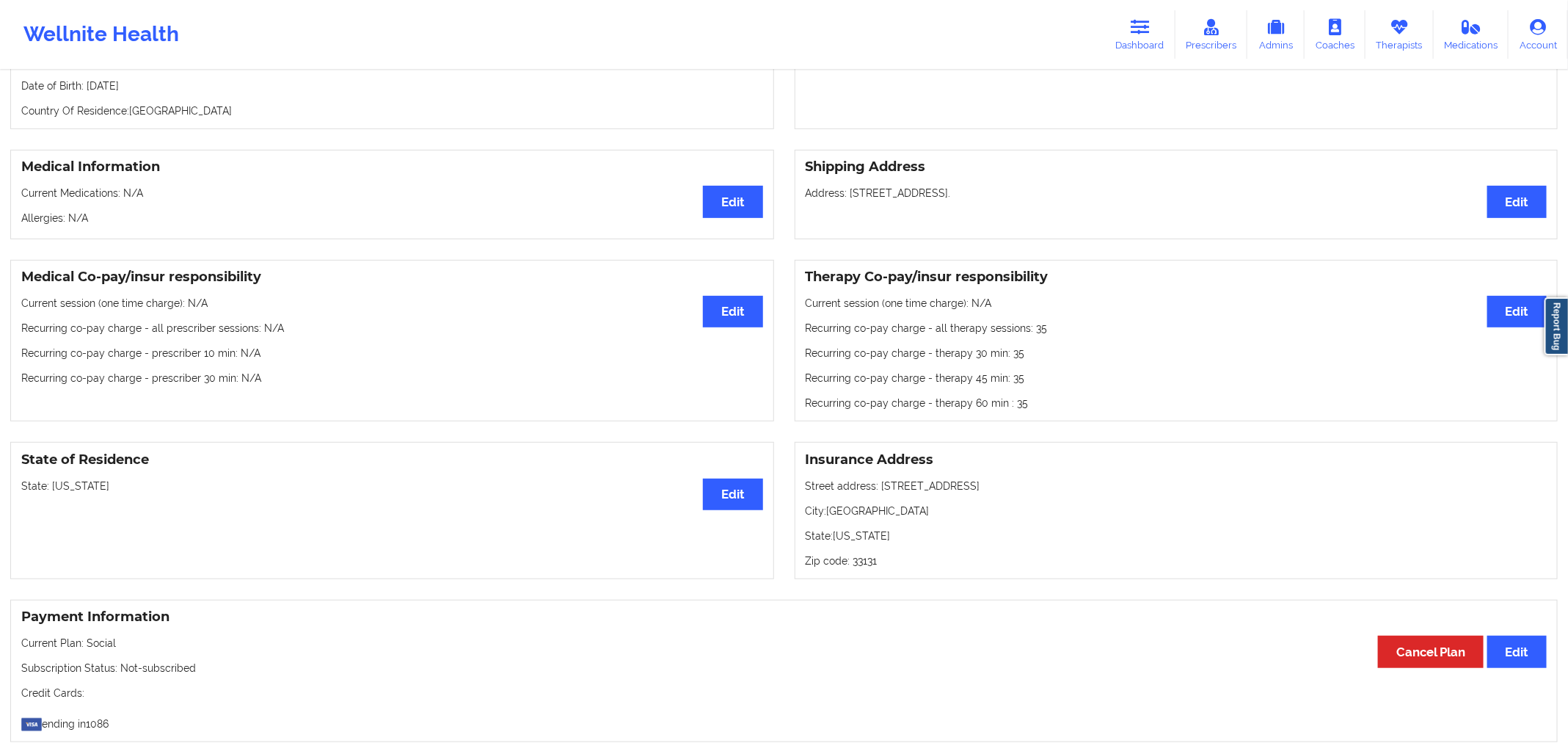
scroll to position [269, 0]
